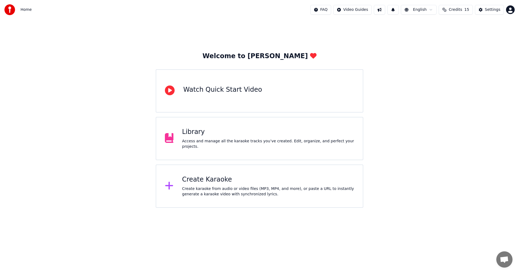
click at [228, 187] on div "Create karaoke from audio or video files (MP3, MP4, and more), or paste a URL t…" at bounding box center [268, 191] width 172 height 11
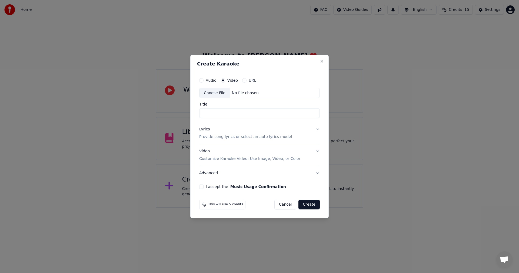
click at [304, 136] on button "Lyrics Provide song lyrics or select an auto lyrics model" at bounding box center [259, 133] width 121 height 22
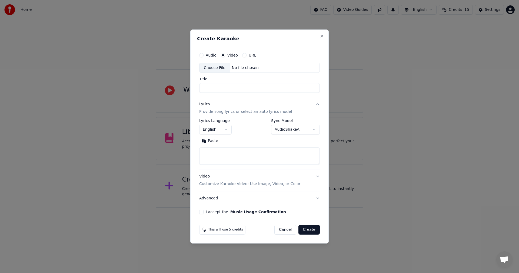
click at [226, 153] on textarea at bounding box center [259, 156] width 121 height 17
paste textarea "**********"
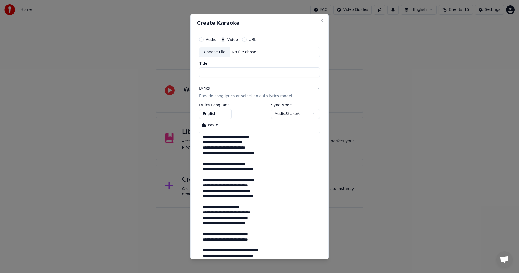
scroll to position [201, 0]
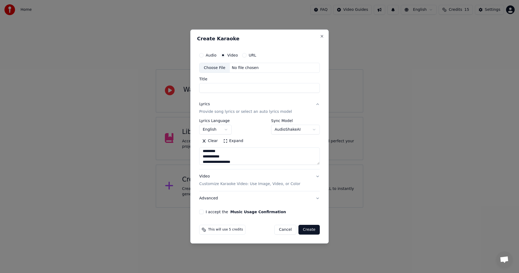
type textarea "**********"
click at [261, 69] on div "Choose File No file chosen" at bounding box center [259, 68] width 121 height 10
click at [307, 181] on button "Video Customize Karaoke Video: Use Image, Video, or Color" at bounding box center [259, 181] width 121 height 22
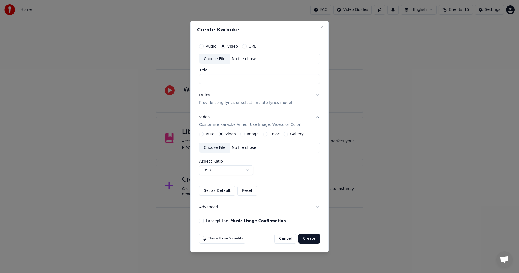
click at [251, 148] on div "No file chosen" at bounding box center [245, 147] width 31 height 5
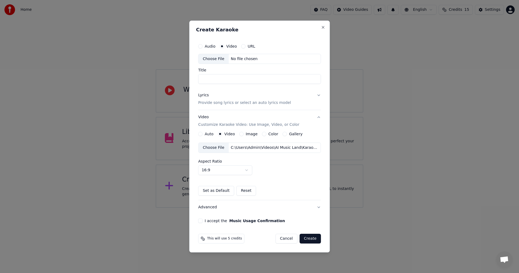
drag, startPoint x: 233, startPoint y: 81, endPoint x: 178, endPoint y: 81, distance: 54.9
click at [178, 81] on body "Home FAQ Video Guides English Credits 15 Settings Welcome to Youka Watch Quick …" at bounding box center [259, 104] width 519 height 208
click at [252, 61] on div "No file chosen" at bounding box center [244, 58] width 31 height 5
type input "**********"
drag, startPoint x: 254, startPoint y: 81, endPoint x: 179, endPoint y: 81, distance: 74.9
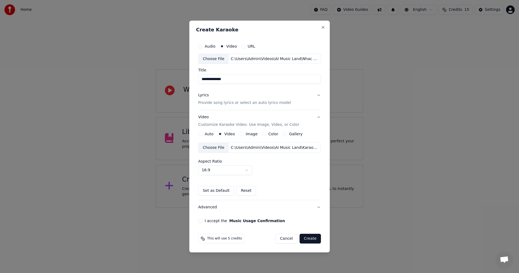
click at [179, 81] on body "**********" at bounding box center [259, 104] width 519 height 208
click at [202, 221] on button "I accept the Music Usage Confirmation" at bounding box center [200, 220] width 4 height 4
click at [310, 240] on button "Create" at bounding box center [310, 239] width 21 height 10
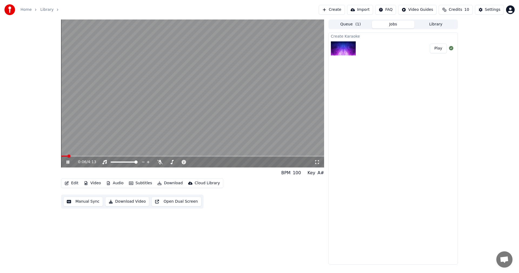
click at [171, 183] on button "Download" at bounding box center [170, 183] width 30 height 8
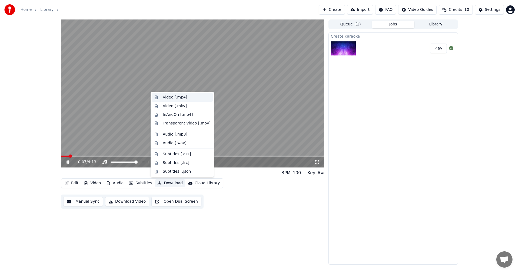
click at [172, 99] on div "Video [.mp4]" at bounding box center [175, 97] width 24 height 5
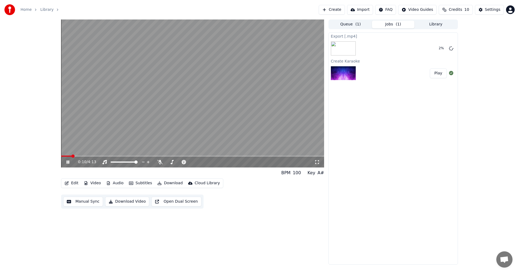
click at [65, 162] on div "0:10 / 4:13" at bounding box center [192, 161] width 259 height 5
click at [67, 163] on icon at bounding box center [68, 161] width 3 height 3
click at [342, 11] on button "Create" at bounding box center [332, 10] width 26 height 10
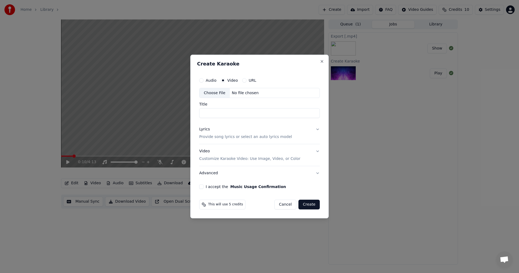
click at [250, 94] on div "No file chosen" at bounding box center [245, 92] width 31 height 5
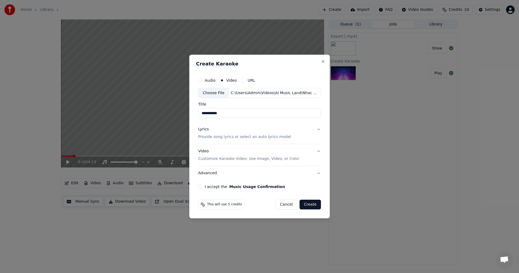
type input "**********"
drag, startPoint x: 251, startPoint y: 114, endPoint x: 174, endPoint y: 113, distance: 76.8
click at [177, 113] on body "**********" at bounding box center [259, 136] width 519 height 273
drag, startPoint x: 237, startPoint y: 114, endPoint x: 175, endPoint y: 112, distance: 62.5
click at [175, 112] on body "Home Library Create Import FAQ Video Guides Credits 10 Settings 0:10 / 4:13 BPM…" at bounding box center [259, 136] width 519 height 273
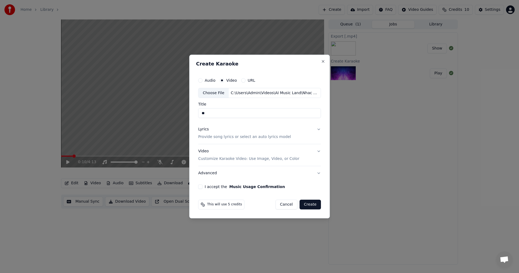
click at [298, 132] on button "Lyrics Provide song lyrics or select an auto lyrics model" at bounding box center [259, 133] width 123 height 22
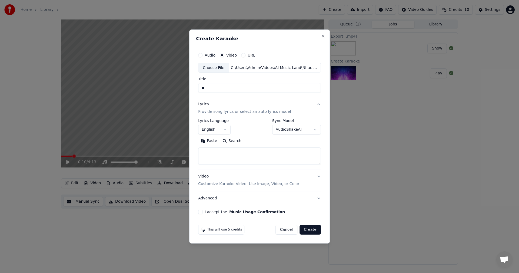
click at [251, 155] on textarea at bounding box center [259, 156] width 123 height 17
paste textarea "**********"
type textarea "**********"
click at [309, 175] on button "Video Customize Karaoke Video: Use Image, Video, or Color" at bounding box center [259, 181] width 123 height 22
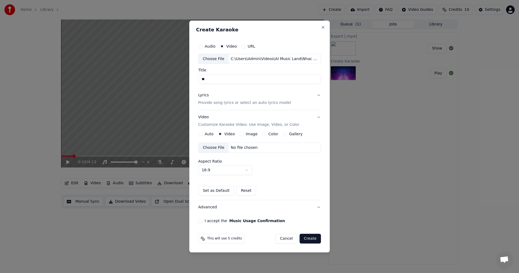
click at [261, 151] on div "Choose File No file chosen" at bounding box center [259, 147] width 123 height 10
click at [200, 219] on button "I accept the Music Usage Confirmation" at bounding box center [200, 220] width 4 height 4
click at [308, 239] on button "Create" at bounding box center [310, 239] width 21 height 10
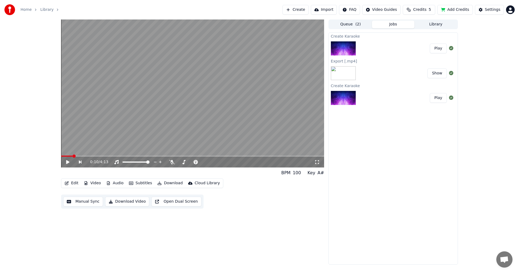
click at [438, 51] on button "Play" at bounding box center [438, 49] width 17 height 10
click at [67, 161] on icon at bounding box center [68, 161] width 3 height 3
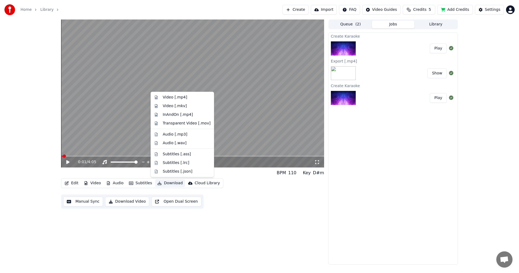
click at [161, 181] on button "Download" at bounding box center [170, 183] width 30 height 8
click at [178, 100] on div "Video [.mp4]" at bounding box center [182, 97] width 61 height 9
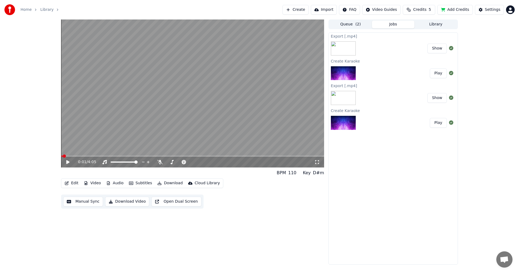
click at [434, 25] on button "Library" at bounding box center [436, 25] width 43 height 8
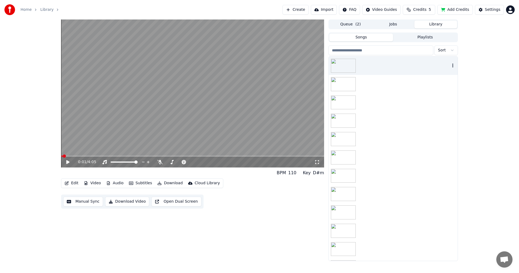
click at [450, 65] on icon "button" at bounding box center [452, 65] width 5 height 4
click at [447, 111] on div "Delete" at bounding box center [450, 110] width 42 height 9
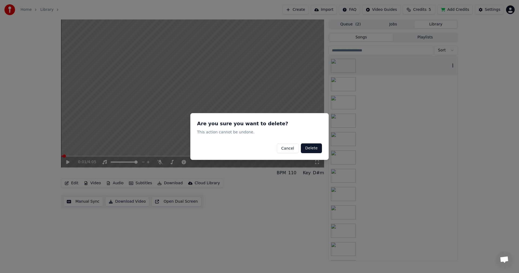
click at [312, 147] on button "Delete" at bounding box center [311, 148] width 21 height 10
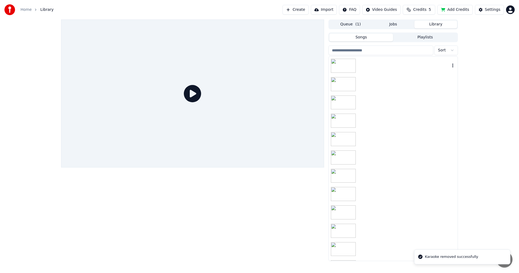
click at [380, 67] on div at bounding box center [393, 66] width 129 height 18
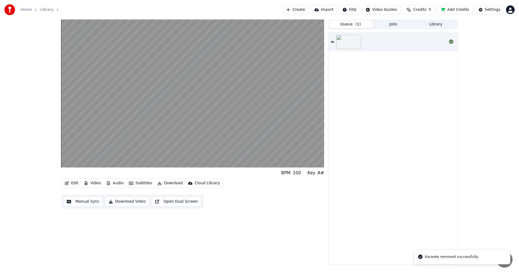
click at [362, 24] on button "Queue ( 1 )" at bounding box center [350, 25] width 43 height 8
click at [375, 40] on div at bounding box center [393, 42] width 129 height 18
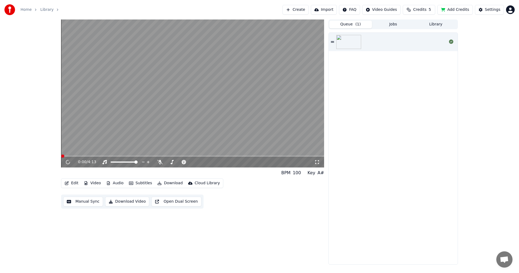
click at [376, 41] on div at bounding box center [393, 42] width 129 height 18
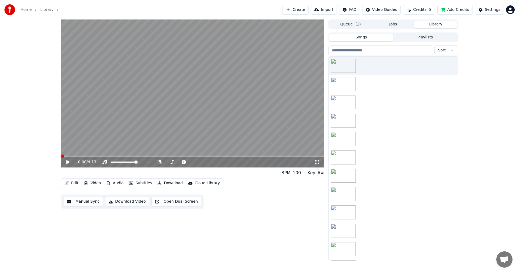
click at [434, 26] on button "Library" at bounding box center [436, 25] width 43 height 8
click at [450, 66] on icon "button" at bounding box center [452, 65] width 5 height 4
click at [449, 112] on div "Delete" at bounding box center [450, 110] width 42 height 9
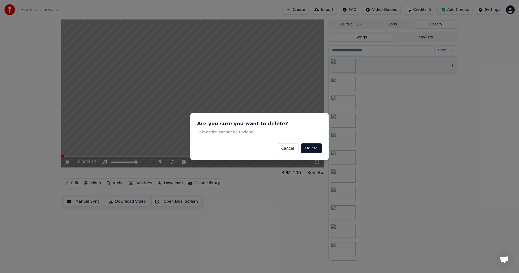
click at [311, 148] on button "Delete" at bounding box center [311, 148] width 21 height 10
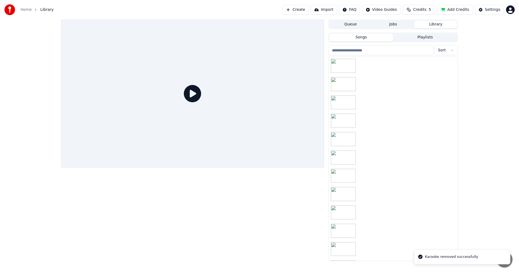
click at [288, 210] on div at bounding box center [192, 139] width 263 height 241
click at [307, 10] on button "Create" at bounding box center [296, 10] width 26 height 10
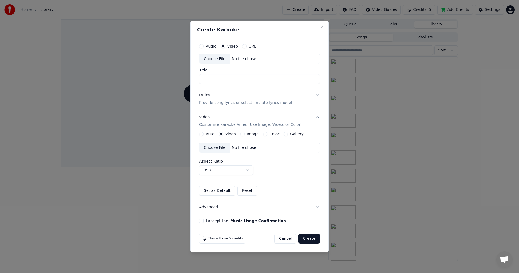
click at [244, 61] on div "No file chosen" at bounding box center [245, 58] width 31 height 5
type input "**********"
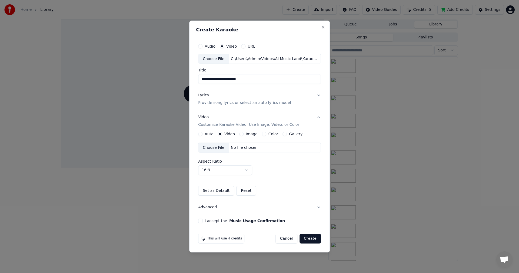
drag, startPoint x: 263, startPoint y: 80, endPoint x: 171, endPoint y: 75, distance: 92.1
click at [172, 75] on body "**********" at bounding box center [259, 136] width 519 height 273
click at [301, 98] on button "Lyrics Provide song lyrics or select an auto lyrics model" at bounding box center [259, 99] width 123 height 22
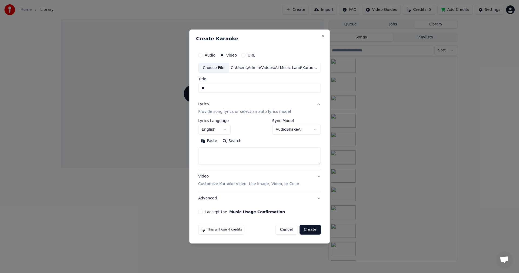
click at [230, 156] on textarea at bounding box center [259, 156] width 123 height 17
paste textarea "**********"
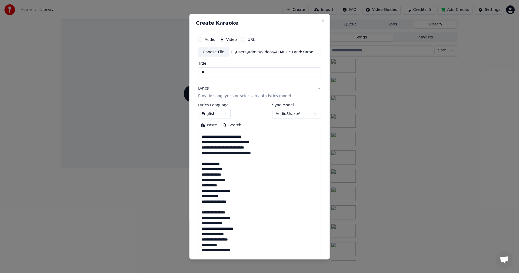
scroll to position [461, 0]
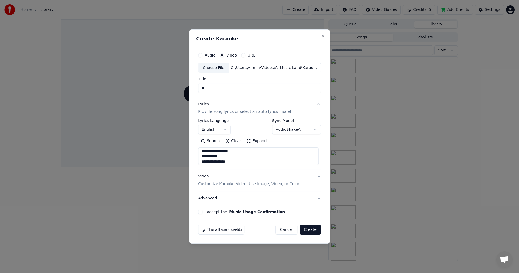
type textarea "**********"
click at [296, 181] on button "Video Customize Karaoke Video: Use Image, Video, or Color" at bounding box center [259, 181] width 123 height 22
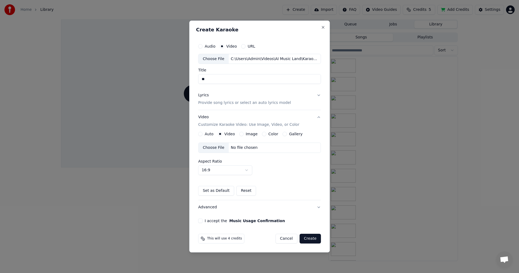
click at [253, 152] on div "Choose File No file chosen" at bounding box center [259, 147] width 123 height 10
click at [204, 222] on div "I accept the Music Usage Confirmation" at bounding box center [259, 220] width 123 height 4
click at [203, 221] on button "I accept the Music Usage Confirmation" at bounding box center [200, 220] width 4 height 4
click at [307, 238] on button "Create" at bounding box center [310, 239] width 21 height 10
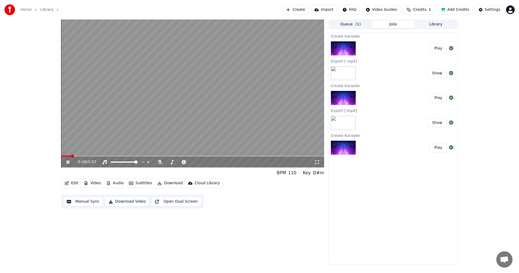
click at [123, 116] on video at bounding box center [192, 93] width 263 height 148
click at [166, 181] on button "Download" at bounding box center [170, 183] width 30 height 8
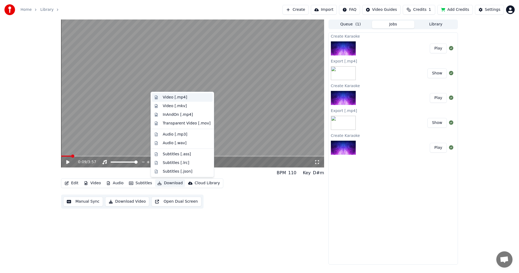
click at [179, 97] on div "Video [.mp4]" at bounding box center [175, 97] width 24 height 5
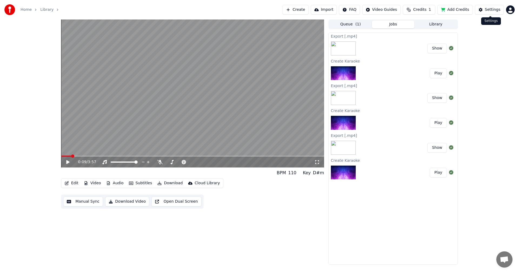
click at [508, 12] on html "Home Library Create Import FAQ Video Guides Credits 1 Add Credits Settings 0:09…" at bounding box center [259, 136] width 519 height 273
click at [487, 64] on div "Sign Out" at bounding box center [487, 68] width 62 height 9
